Goal: Transaction & Acquisition: Download file/media

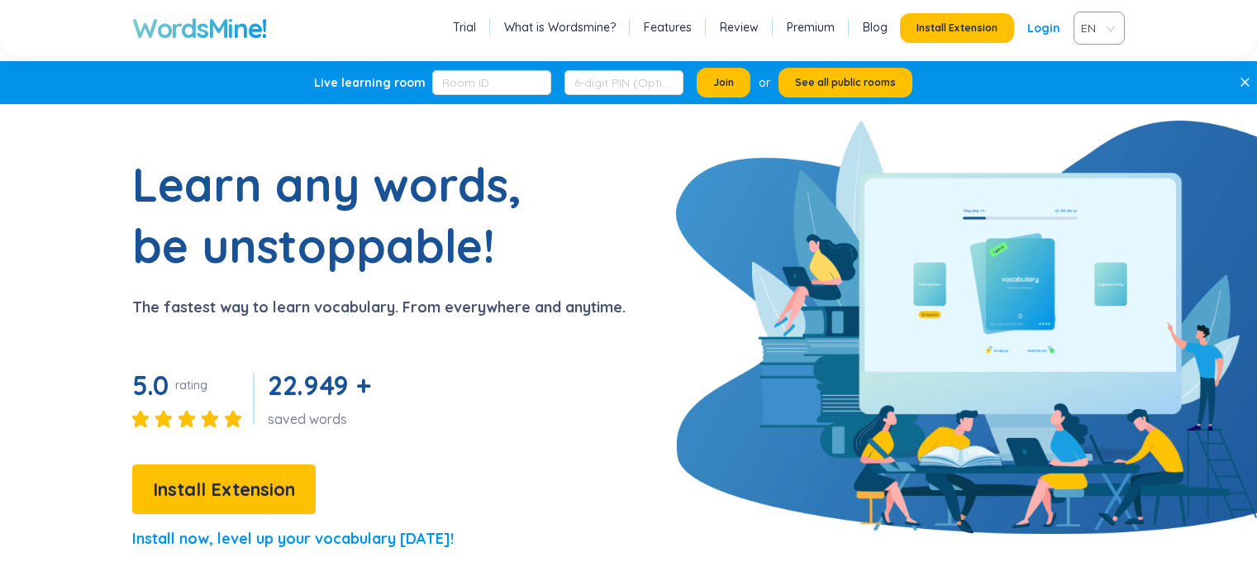
click at [237, 500] on span "Install Extension" at bounding box center [224, 489] width 142 height 29
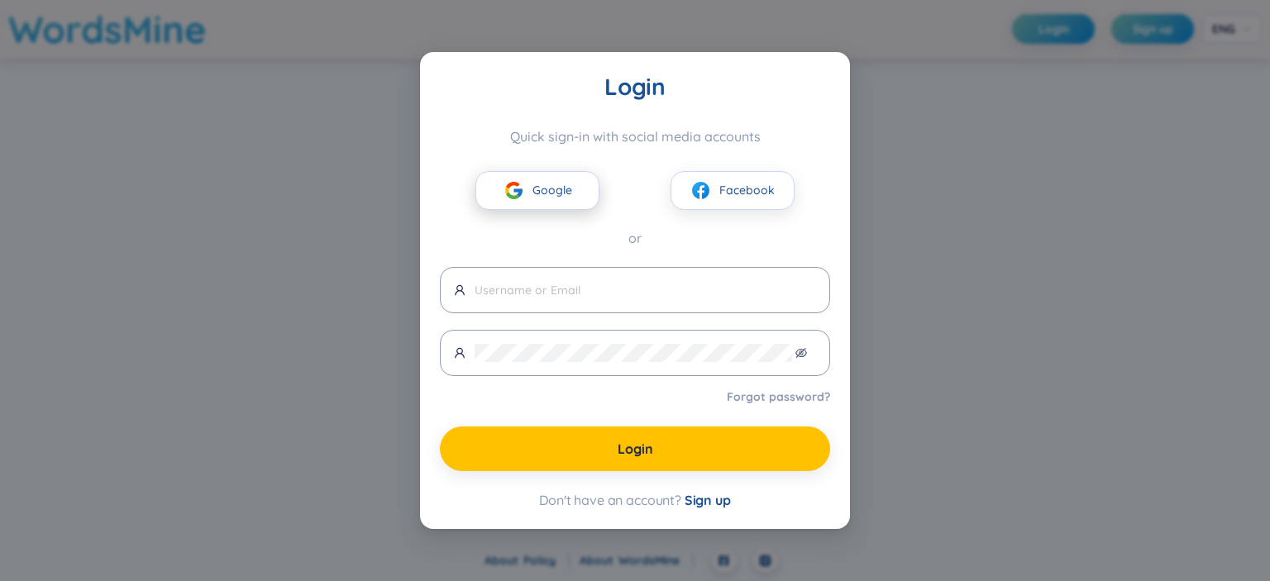
click at [534, 192] on span "Google" at bounding box center [552, 190] width 40 height 18
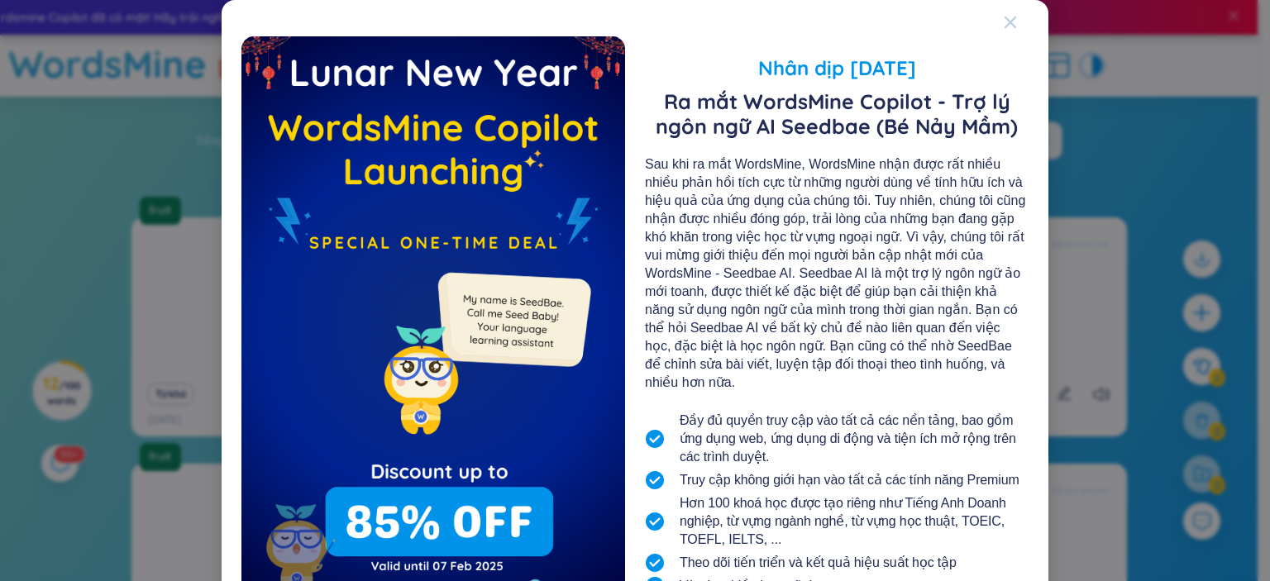
click at [1004, 22] on icon "Close" at bounding box center [1010, 22] width 13 height 13
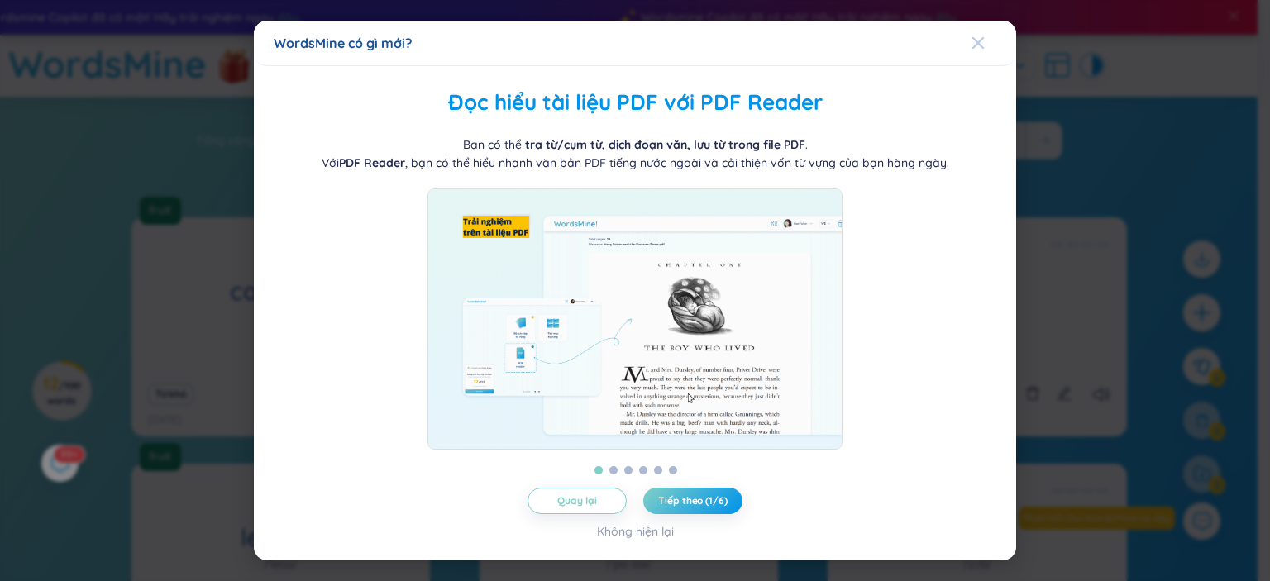
click at [985, 36] on span "Close" at bounding box center [993, 43] width 45 height 45
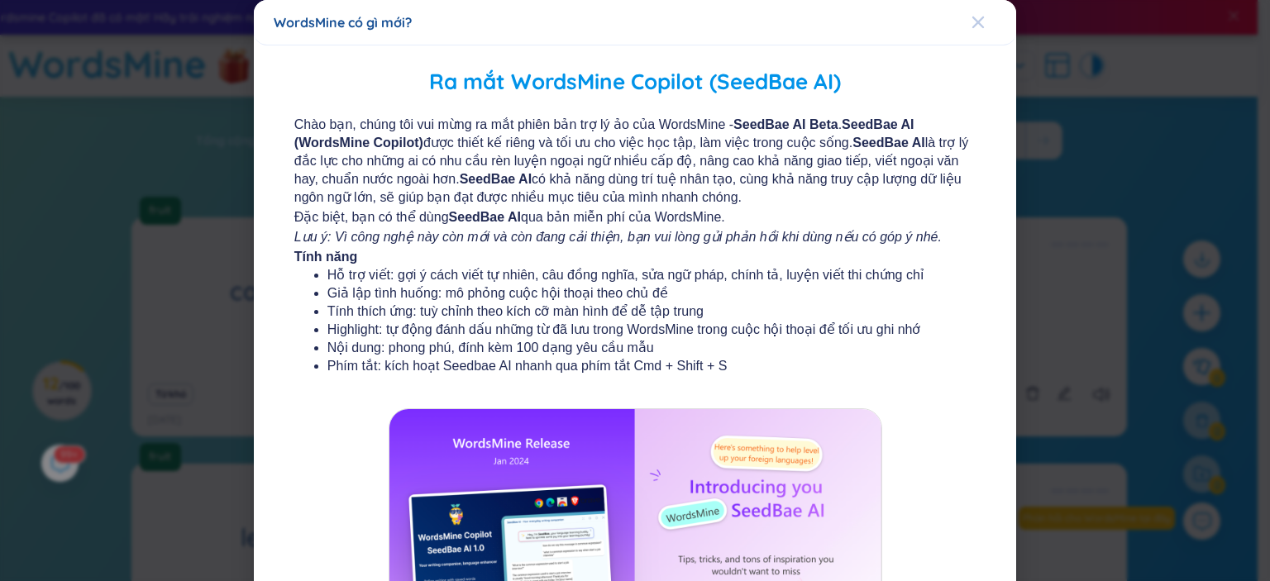
click at [971, 27] on icon "Close" at bounding box center [977, 22] width 13 height 13
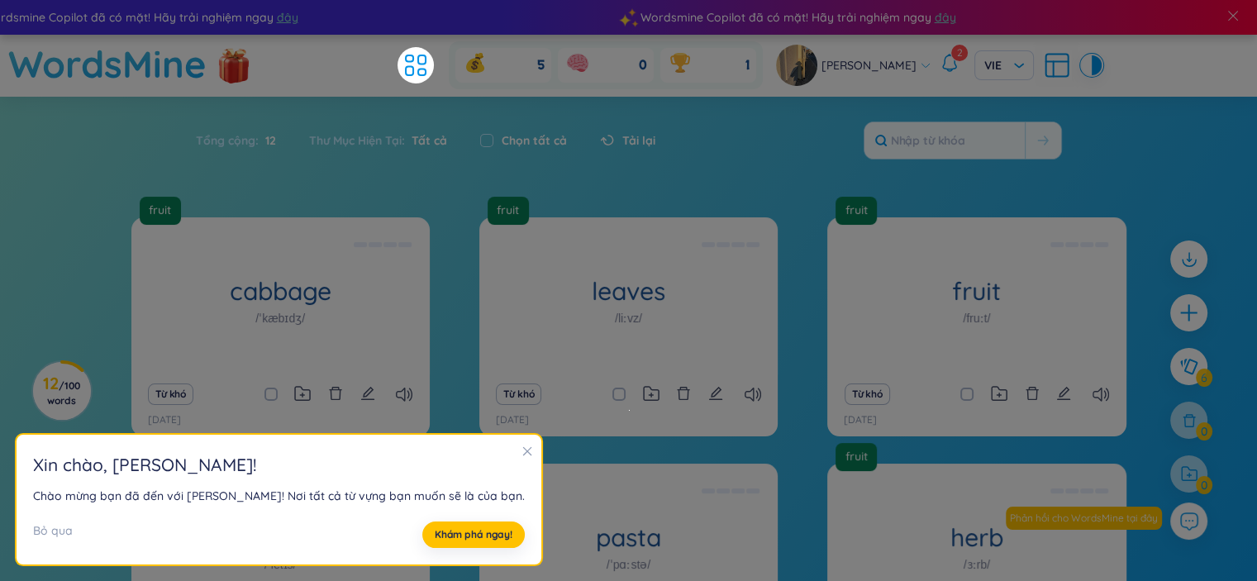
click at [519, 149] on div "Chọn tất cả" at bounding box center [524, 140] width 120 height 35
